Goal: Find specific page/section

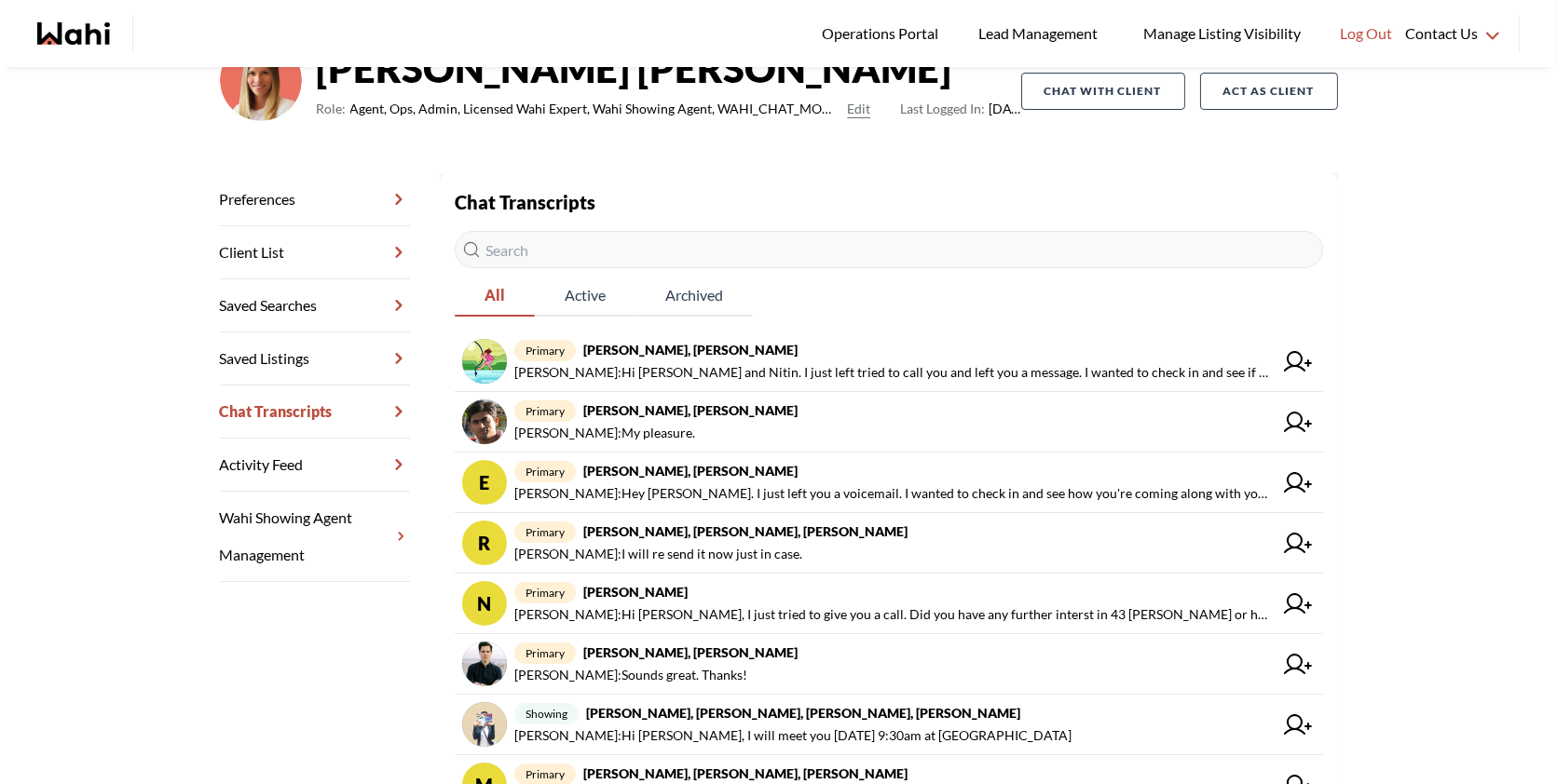
scroll to position [179, 0]
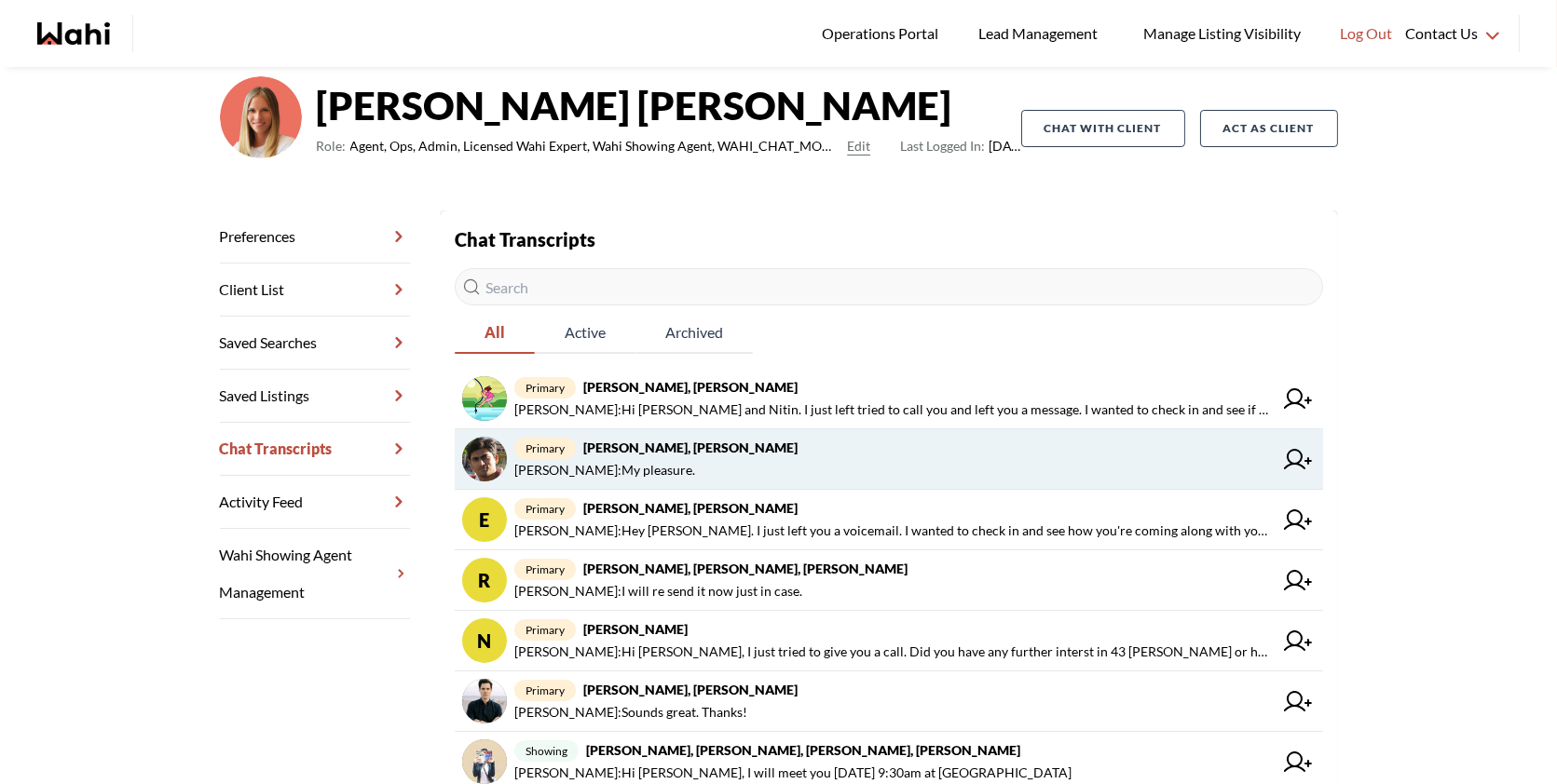
scroll to position [142, 0]
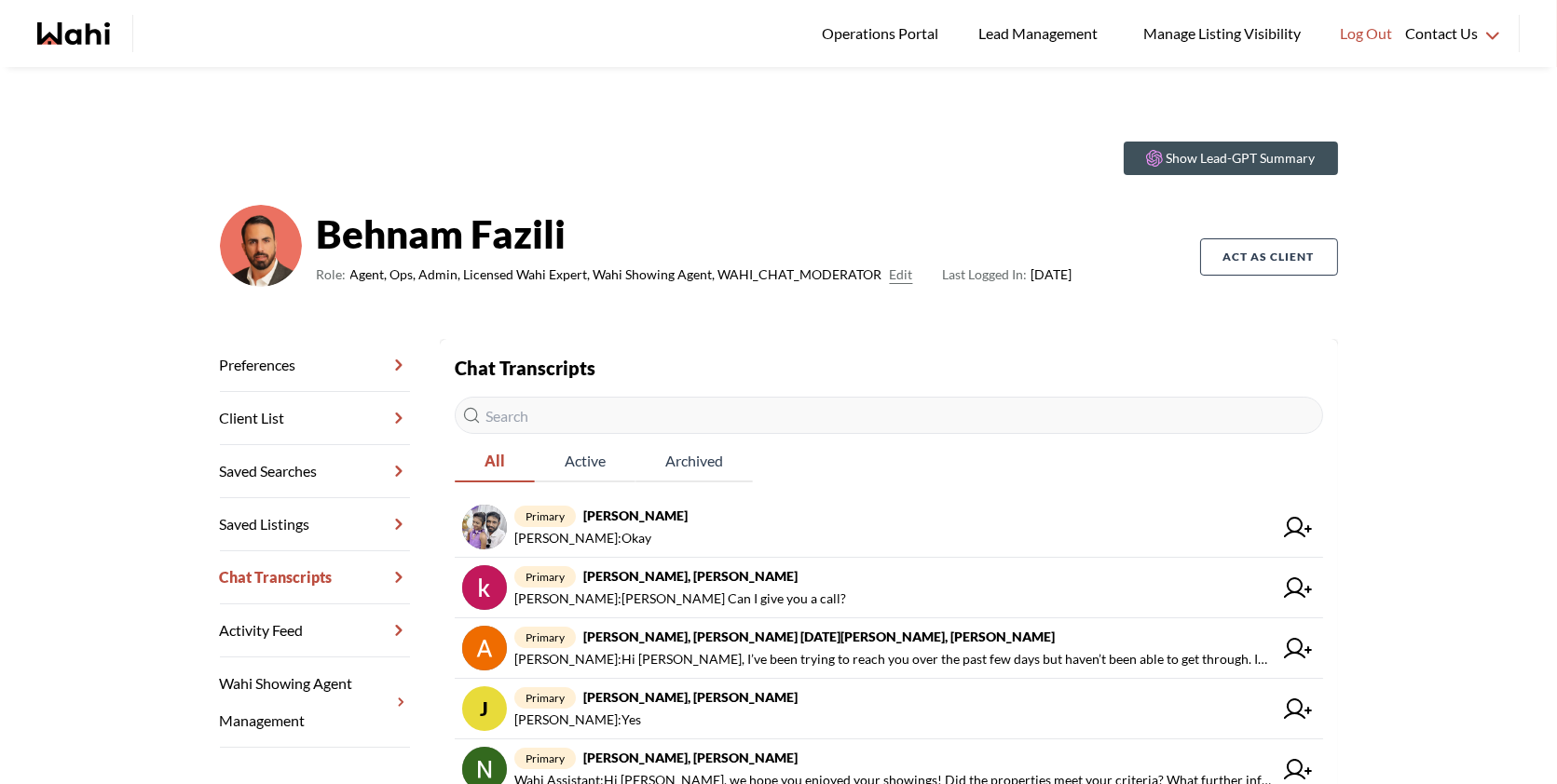
click at [562, 415] on input "text" at bounding box center [888, 415] width 868 height 37
paste input "[PERSON_NAME]"
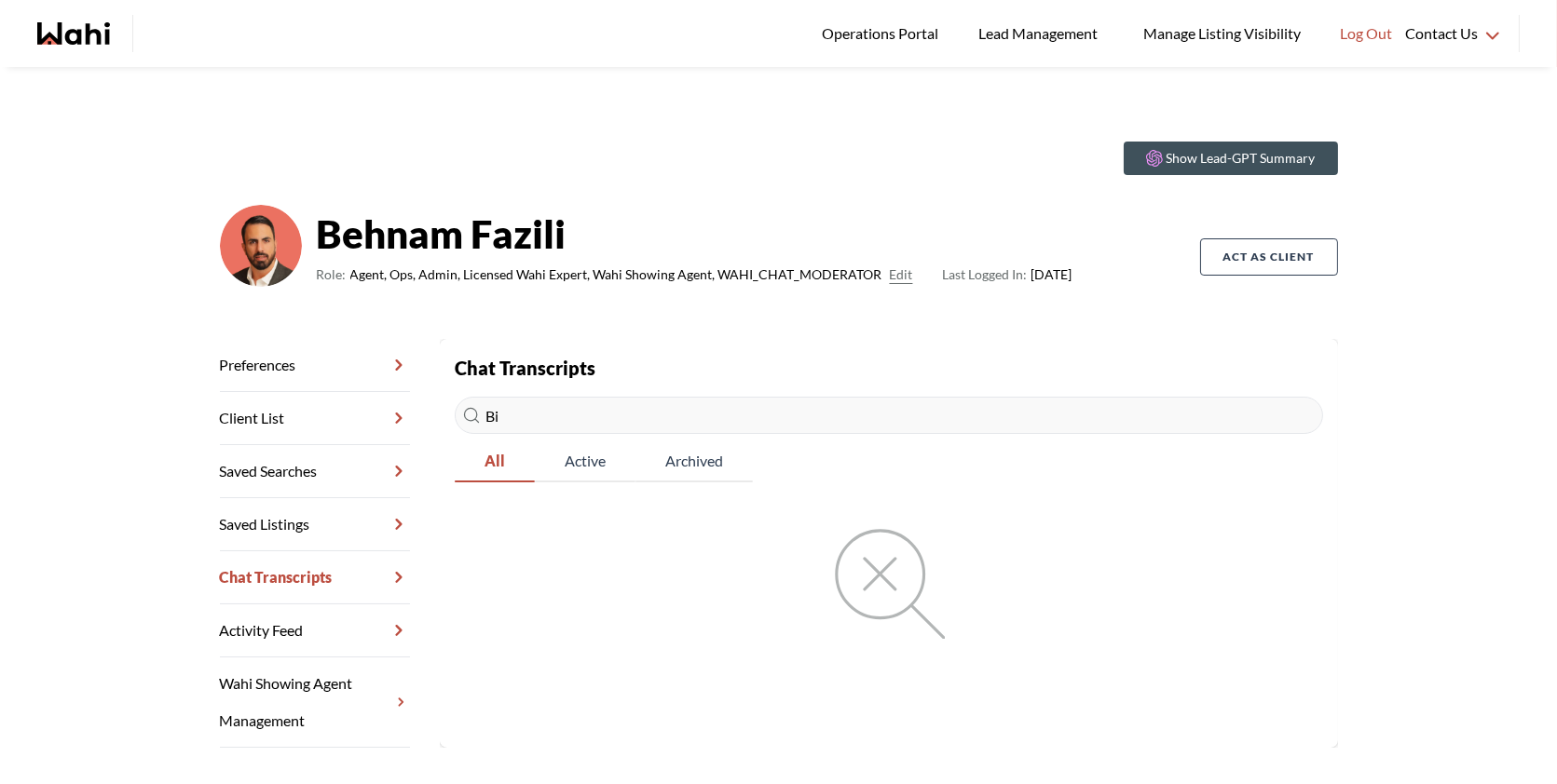
type input "B"
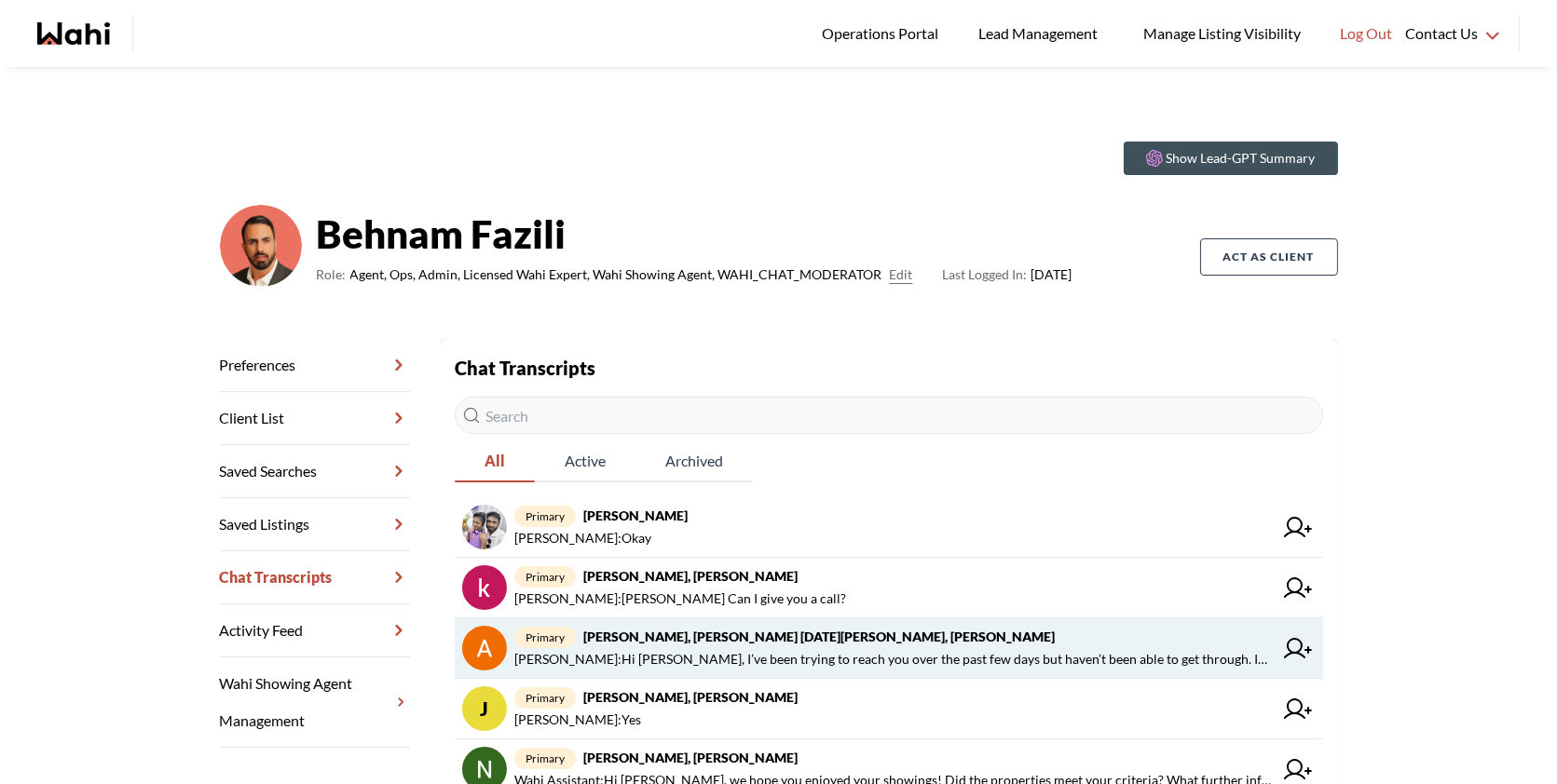
scroll to position [481, 0]
